Goal: Information Seeking & Learning: Understand process/instructions

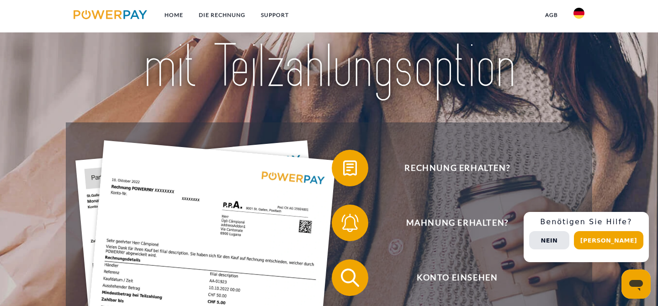
scroll to position [62, 0]
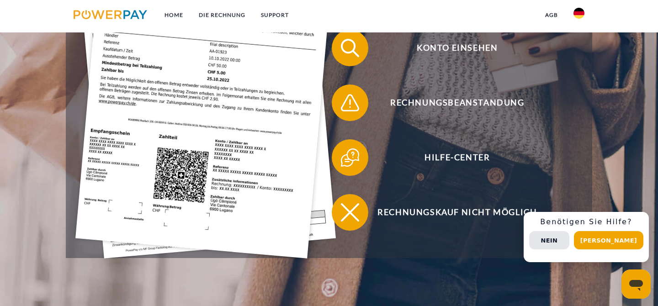
scroll to position [307, 0]
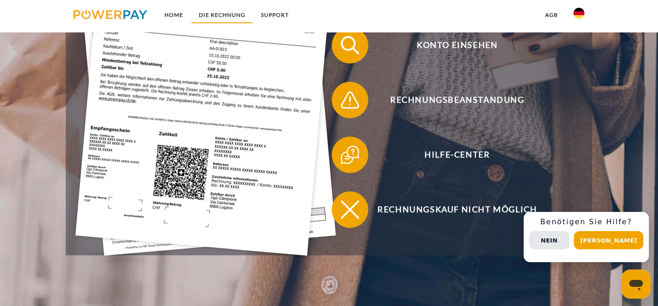
click at [218, 15] on link "DIE RECHNUNG" at bounding box center [222, 15] width 62 height 16
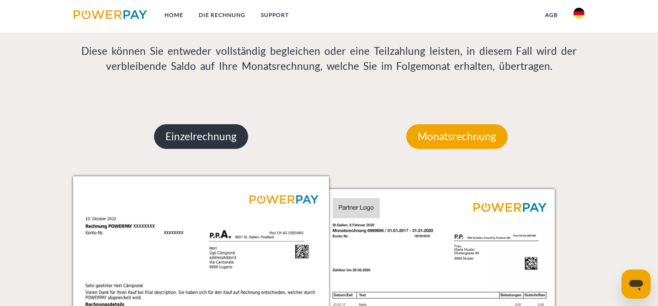
scroll to position [749, 0]
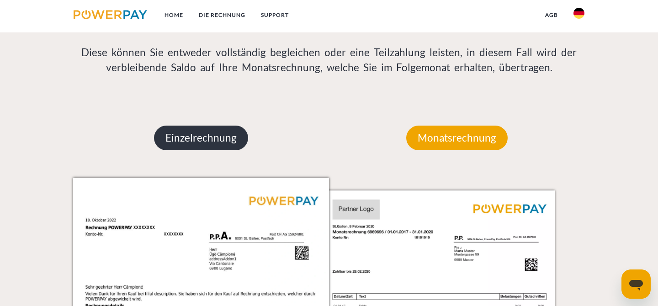
click at [211, 136] on p "Einzelrechnung" at bounding box center [201, 138] width 94 height 25
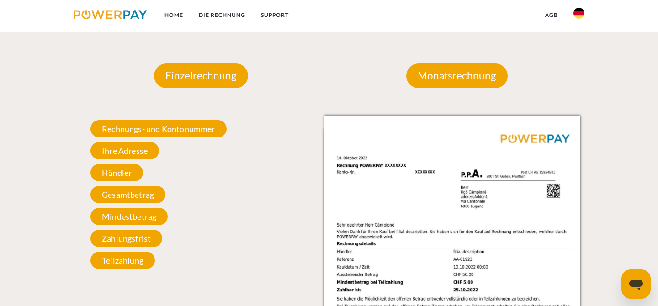
scroll to position [812, 0]
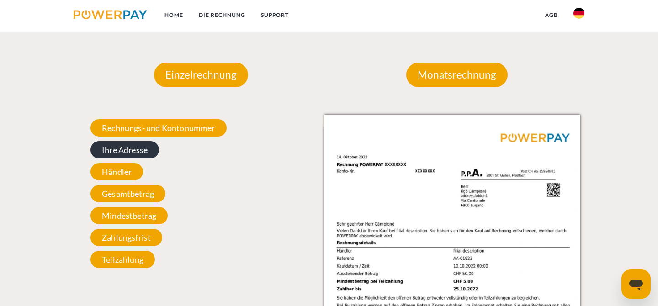
click at [145, 152] on span "Ihre Adresse" at bounding box center [125, 149] width 69 height 17
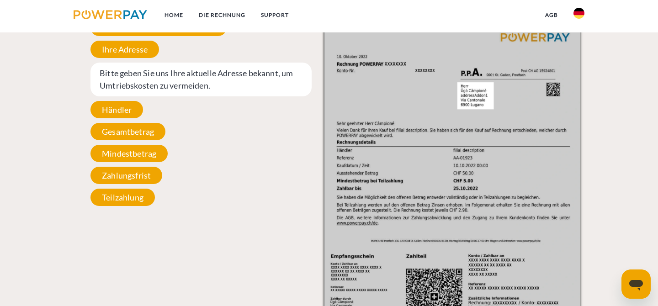
scroll to position [894, 0]
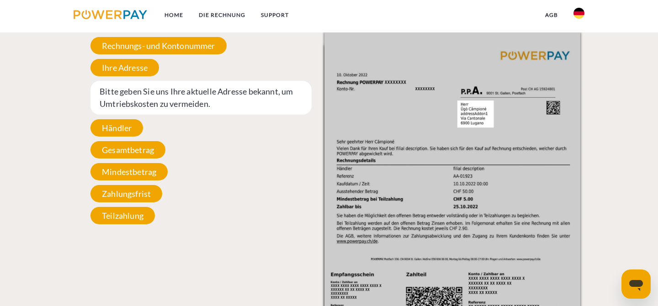
click at [214, 96] on span "Bitte geben Sie uns Ihre aktuelle Adresse bekannt, um Umtriebskosten zu vermeid…" at bounding box center [201, 98] width 221 height 34
click at [463, 109] on img at bounding box center [453, 213] width 256 height 362
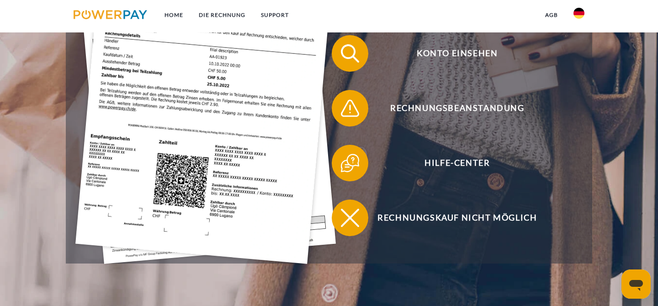
scroll to position [288, 0]
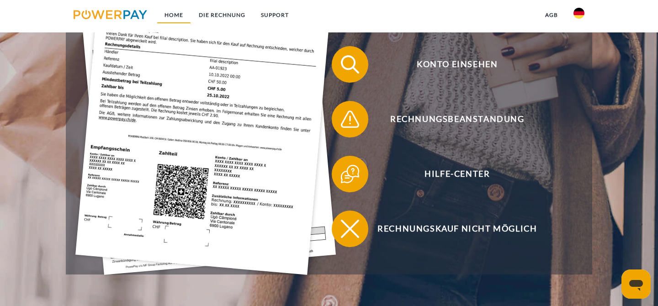
click at [176, 16] on link "Home" at bounding box center [174, 15] width 34 height 16
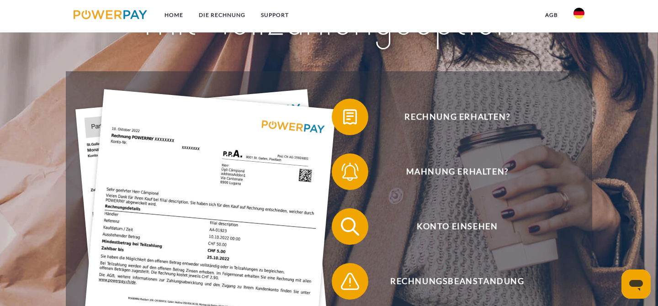
scroll to position [116, 0]
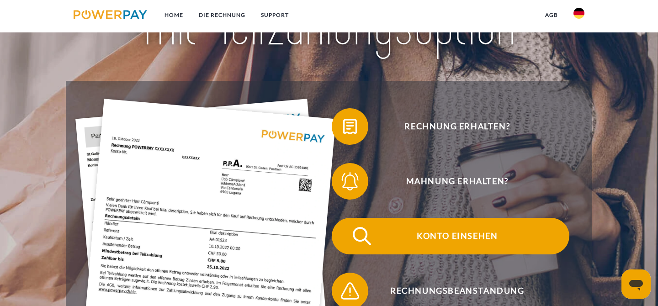
click at [427, 235] on span "Konto einsehen" at bounding box center [458, 236] width 224 height 37
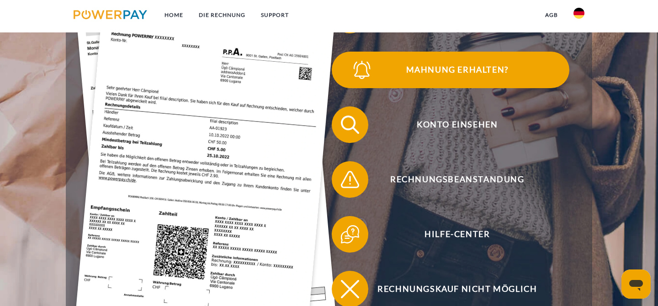
click at [352, 75] on img at bounding box center [362, 70] width 23 height 23
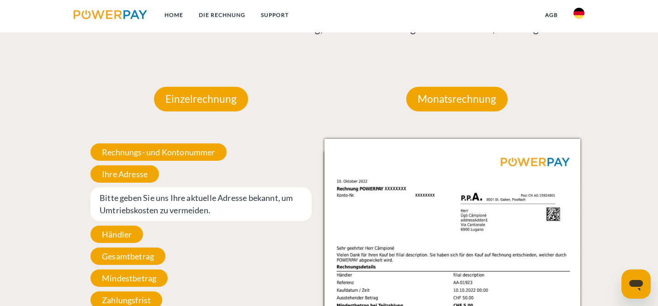
scroll to position [789, 0]
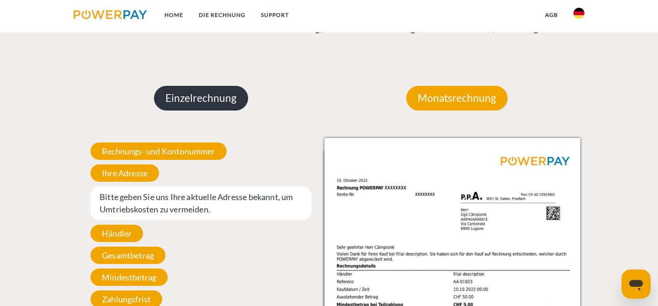
click at [228, 102] on p "Einzelrechnung" at bounding box center [201, 98] width 94 height 25
click at [208, 97] on p "Einzelrechnung" at bounding box center [201, 98] width 94 height 25
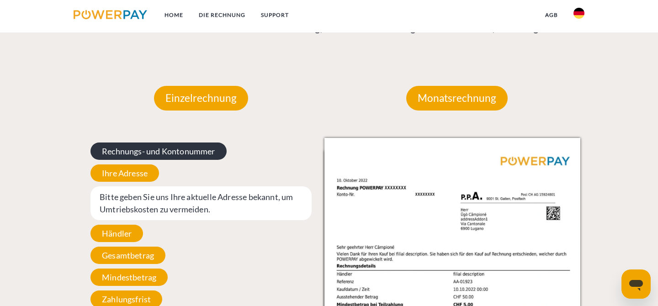
click at [190, 149] on span "Rechnungs- und Kontonummer" at bounding box center [159, 151] width 136 height 17
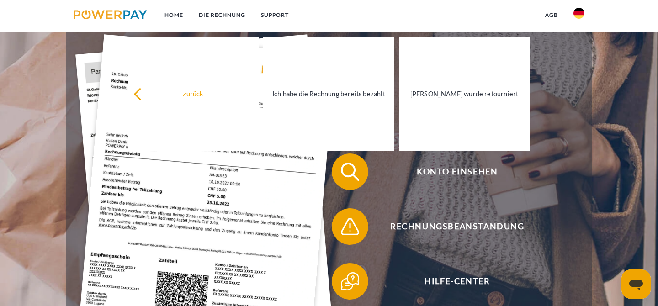
scroll to position [175, 0]
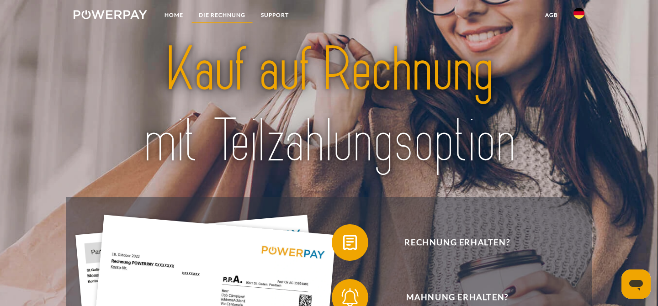
click at [240, 15] on link "DIE RECHNUNG" at bounding box center [222, 15] width 62 height 16
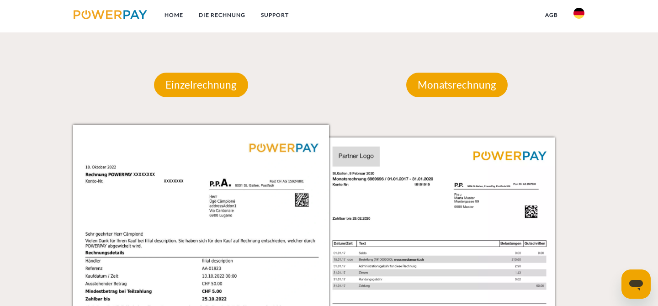
scroll to position [802, 0]
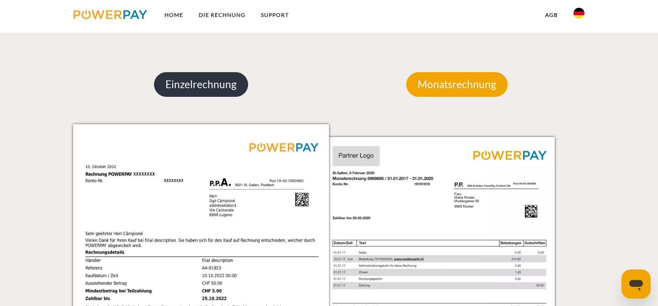
click at [216, 83] on p "Einzelrechnung" at bounding box center [201, 84] width 94 height 25
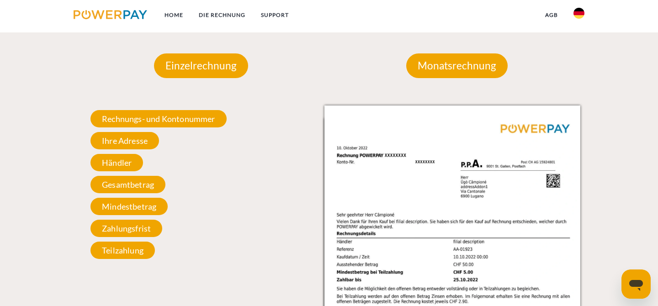
scroll to position [822, 0]
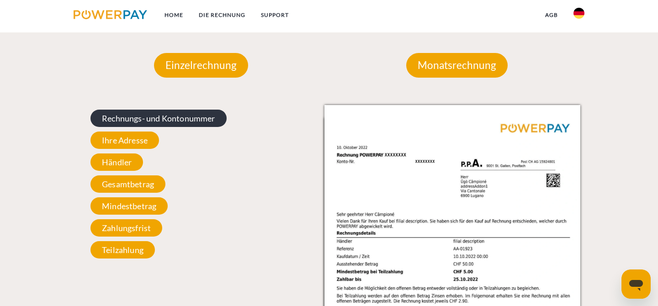
click at [193, 116] on span "Rechnungs- und Kontonummer" at bounding box center [159, 118] width 136 height 17
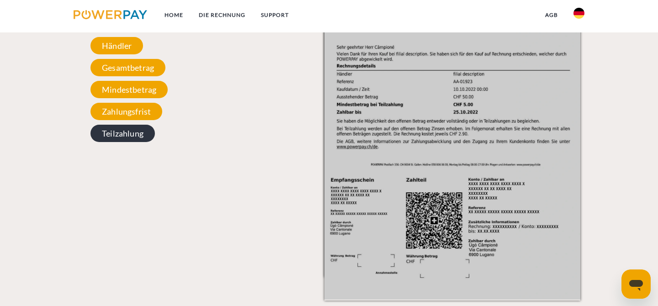
scroll to position [989, 0]
click at [146, 131] on span "Teilzahlung" at bounding box center [123, 132] width 64 height 17
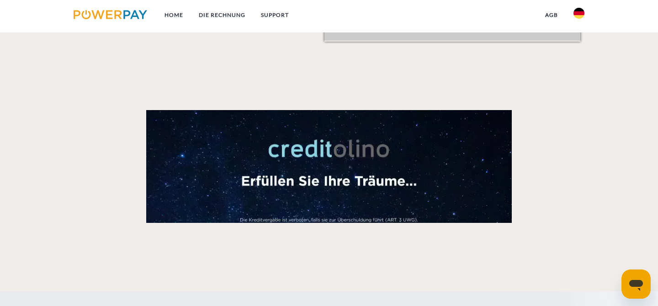
scroll to position [1255, 0]
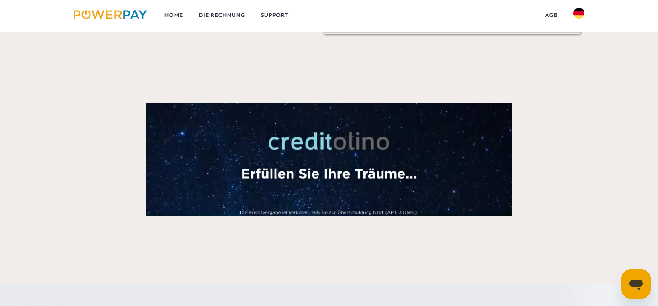
click at [218, 148] on video at bounding box center [329, 159] width 366 height 113
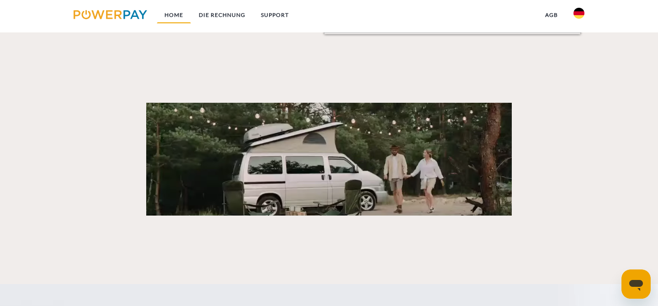
click at [174, 16] on link "Home" at bounding box center [174, 15] width 34 height 16
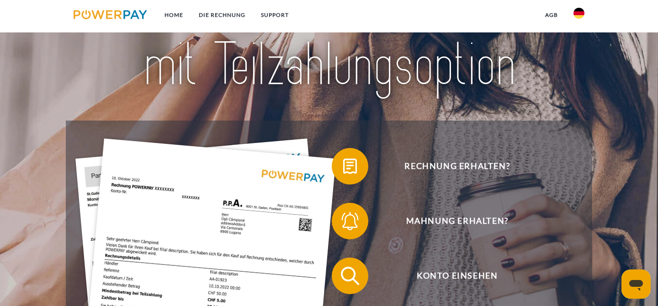
scroll to position [79, 0]
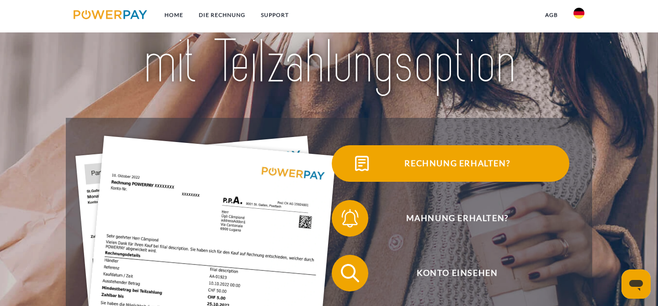
click at [359, 167] on img at bounding box center [362, 163] width 23 height 23
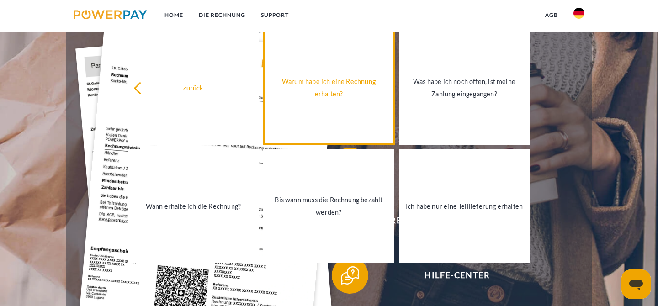
scroll to position [191, 0]
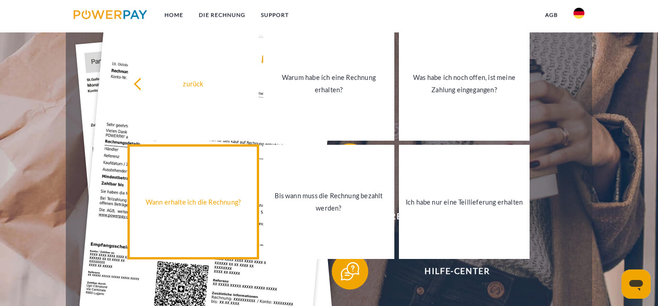
click at [224, 201] on div "Wann erhalte ich die Rechnung?" at bounding box center [193, 202] width 120 height 12
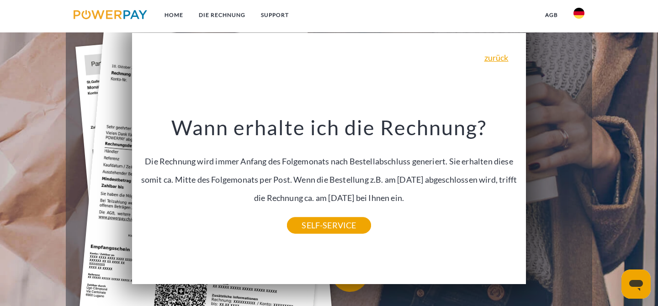
scroll to position [187, 0]
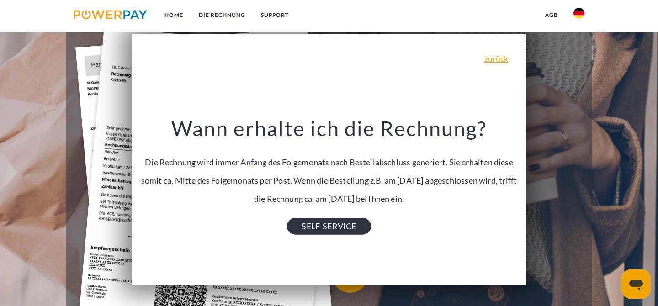
click at [312, 228] on link "SELF-SERVICE" at bounding box center [329, 226] width 84 height 16
